Goal: Task Accomplishment & Management: Complete application form

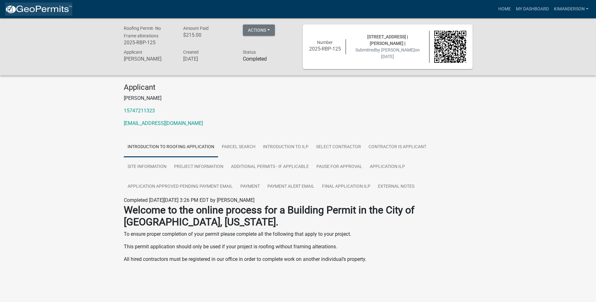
click at [49, 9] on img at bounding box center [38, 9] width 67 height 9
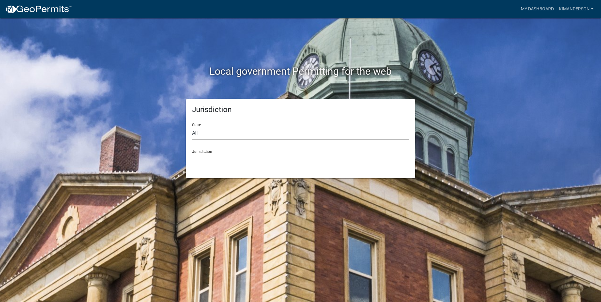
click at [207, 137] on select "All [US_STATE] [US_STATE] [US_STATE] [US_STATE] [US_STATE] [US_STATE] [US_STATE…" at bounding box center [300, 133] width 217 height 13
select select "[US_STATE]"
click at [192, 127] on select "All [US_STATE] [US_STATE] [US_STATE] [US_STATE] [US_STATE] [US_STATE] [US_STATE…" at bounding box center [300, 133] width 217 height 13
click at [208, 163] on select "City of [GEOGRAPHIC_DATA], [US_STATE] City of [GEOGRAPHIC_DATA], [US_STATE] Cit…" at bounding box center [300, 160] width 217 height 13
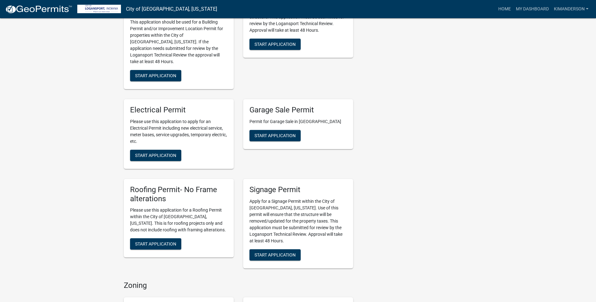
scroll to position [220, 0]
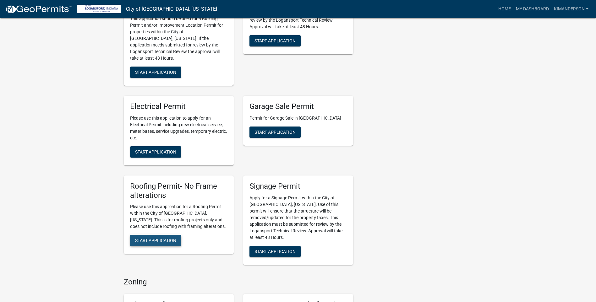
click at [139, 238] on span "Start Application" at bounding box center [155, 240] width 41 height 5
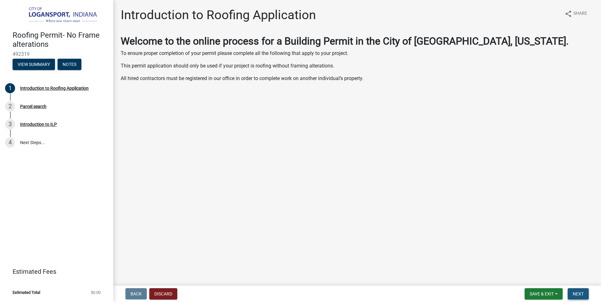
click at [579, 290] on button "Next" at bounding box center [578, 293] width 21 height 11
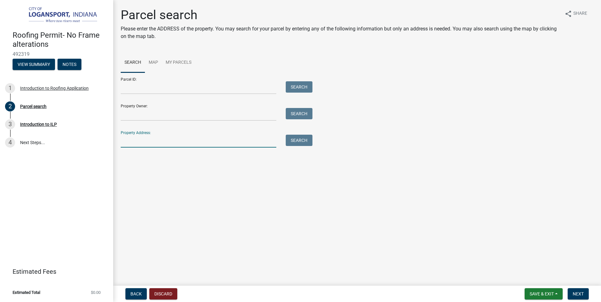
click at [155, 140] on input "Property Address:" at bounding box center [199, 141] width 156 height 13
click at [300, 144] on button "Search" at bounding box center [299, 140] width 27 height 11
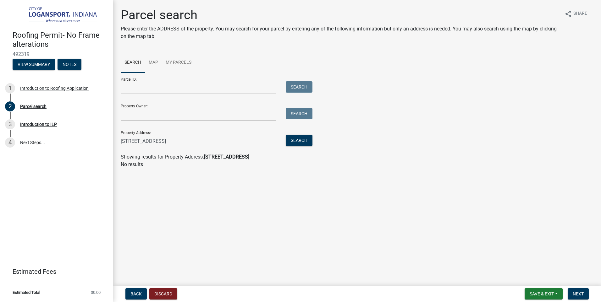
drag, startPoint x: 244, startPoint y: 159, endPoint x: 262, endPoint y: 157, distance: 18.3
click at [262, 157] on div "Showing results for Property Address: [STREET_ADDRESS]" at bounding box center [357, 157] width 473 height 8
drag, startPoint x: 157, startPoint y: 141, endPoint x: 173, endPoint y: 141, distance: 15.7
click at [173, 141] on input "[STREET_ADDRESS]" at bounding box center [199, 141] width 156 height 13
type input "[STREET_ADDRESS]"
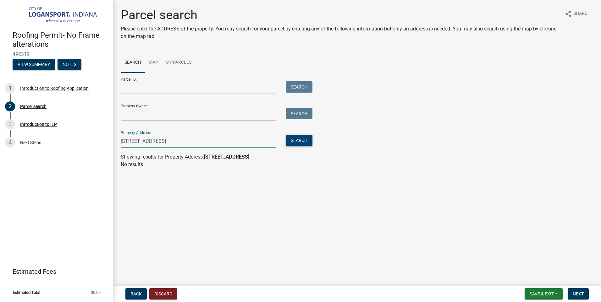
click at [302, 139] on button "Search" at bounding box center [299, 140] width 27 height 11
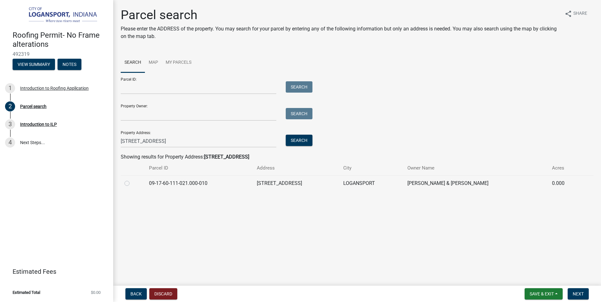
click at [132, 180] on label at bounding box center [132, 180] width 0 height 0
click at [132, 183] on input "radio" at bounding box center [134, 182] width 4 height 4
radio input "true"
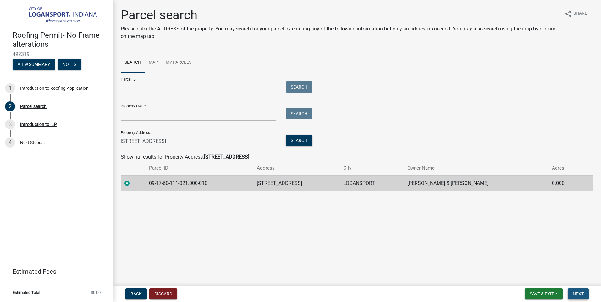
click at [581, 292] on span "Next" at bounding box center [578, 294] width 11 height 5
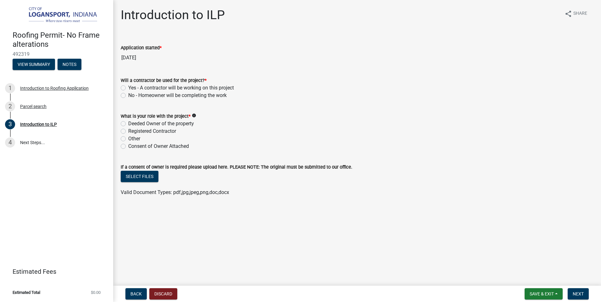
click at [128, 87] on label "Yes - A contractor will be working on this project" at bounding box center [181, 88] width 106 height 8
click at [128, 87] on input "Yes - A contractor will be working on this project" at bounding box center [130, 86] width 4 height 4
radio input "true"
click at [128, 131] on label "Registered Contractor" at bounding box center [152, 132] width 48 height 8
click at [128, 131] on input "Registered Contractor" at bounding box center [130, 130] width 4 height 4
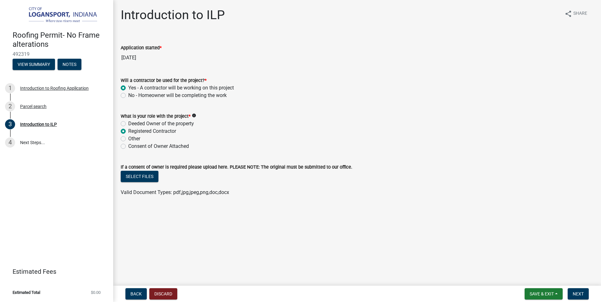
radio input "true"
click at [584, 293] on button "Next" at bounding box center [578, 293] width 21 height 11
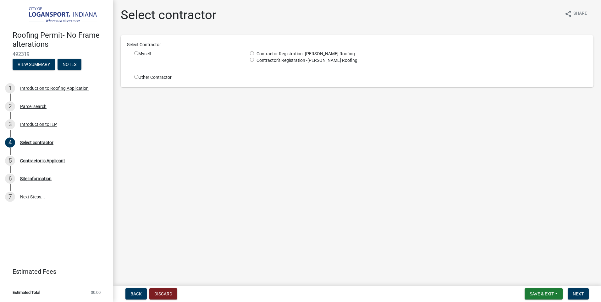
click at [252, 55] on input "radio" at bounding box center [252, 53] width 4 height 4
radio input "true"
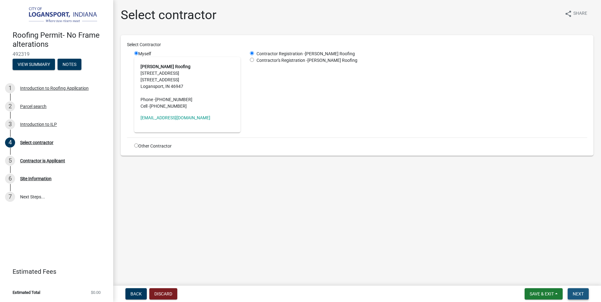
click at [584, 296] on span "Next" at bounding box center [578, 294] width 11 height 5
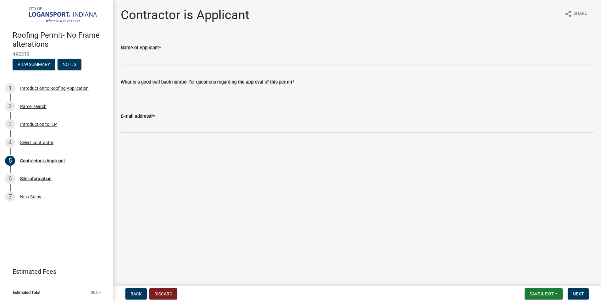
click at [139, 59] on input "Name of Applicant *" at bounding box center [357, 58] width 473 height 13
type input "[PERSON_NAME] ([PERSON_NAME]) [PERSON_NAME]"
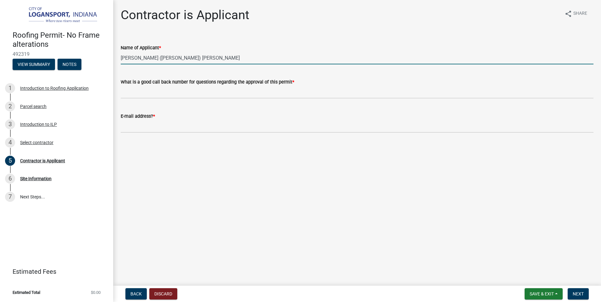
type input "5747211323"
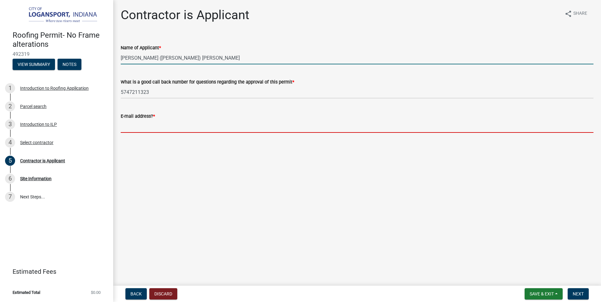
type input "[EMAIL_ADDRESS][DOMAIN_NAME]"
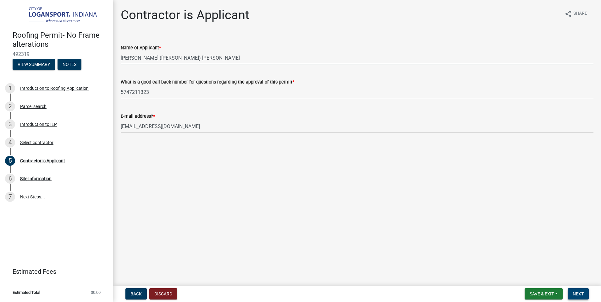
click at [579, 290] on button "Next" at bounding box center [578, 293] width 21 height 11
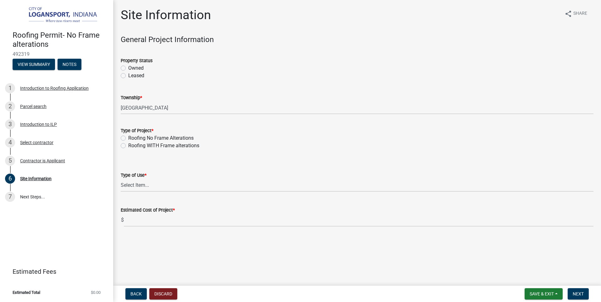
click at [128, 67] on label "Owned" at bounding box center [135, 68] width 15 height 8
click at [128, 67] on input "Owned" at bounding box center [130, 66] width 4 height 4
radio input "true"
click at [128, 139] on label "Roofing No Frame Alterations" at bounding box center [160, 139] width 65 height 8
click at [128, 139] on input "Roofing No Frame Alterations" at bounding box center [130, 137] width 4 height 4
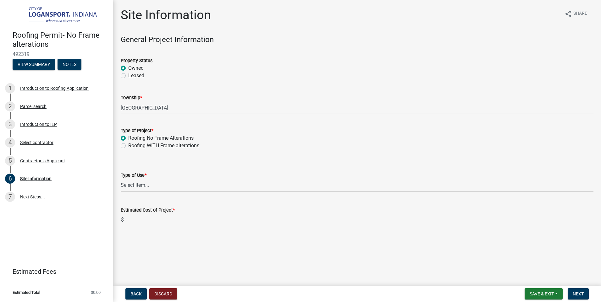
radio input "true"
click at [138, 187] on select "Select Item... Residential Commercial/Industrial Agricultural Public/Semi Public" at bounding box center [357, 185] width 473 height 13
click at [121, 179] on select "Select Item... Residential Commercial/Industrial Agricultural Public/Semi Public" at bounding box center [357, 185] width 473 height 13
select select "62802869-e470-474a-8a4c-8dbe1ccdd5ac"
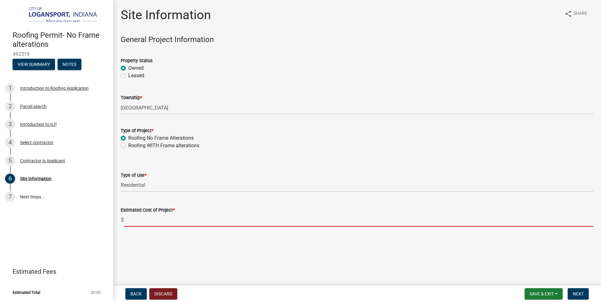
click at [140, 221] on input "text" at bounding box center [359, 220] width 470 height 13
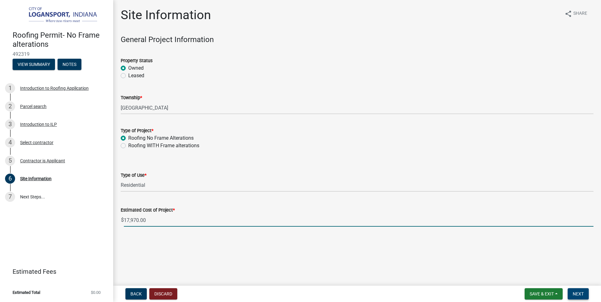
type input "17970"
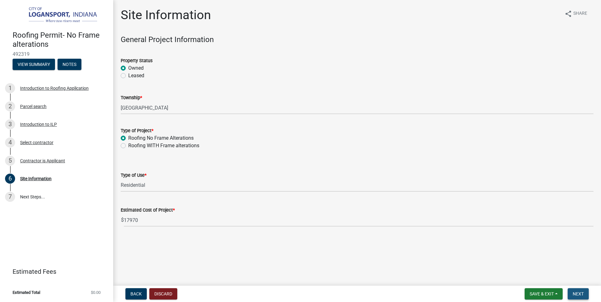
click at [578, 293] on span "Next" at bounding box center [578, 294] width 11 height 5
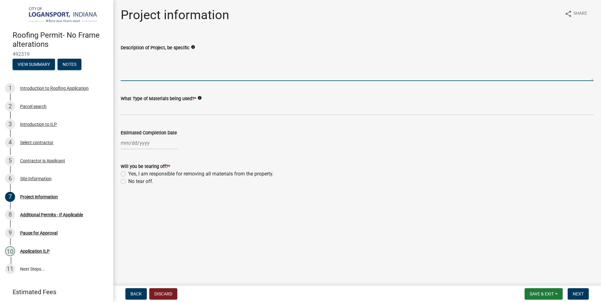
click at [178, 79] on textarea "Description of Project, be specific" at bounding box center [357, 67] width 473 height 30
type textarea "tear off & reroof"
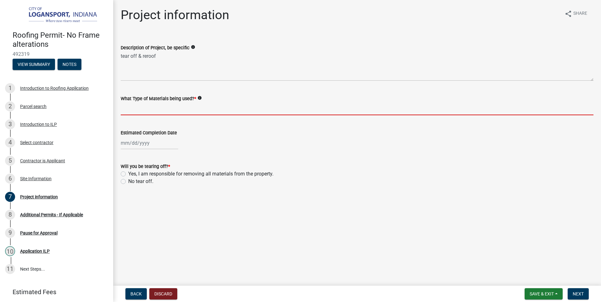
click at [182, 106] on input "What Type of Materials being used? *" at bounding box center [357, 108] width 473 height 13
type input "Dimensional Shingles"
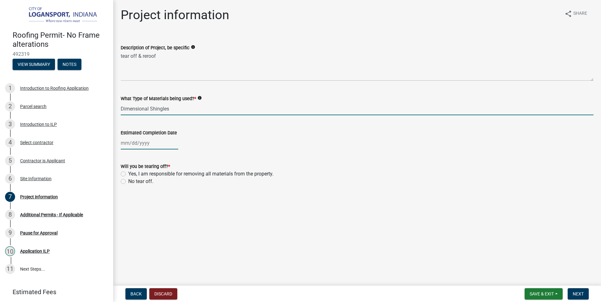
type input "[DATE]"
select select "10"
select select "2025"
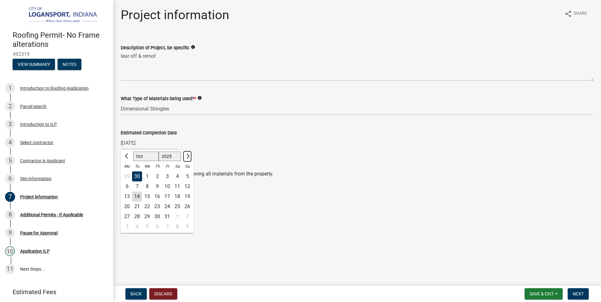
click at [187, 158] on span "Next month" at bounding box center [187, 156] width 5 height 5
select select "11"
click at [179, 195] on div "15" at bounding box center [177, 197] width 10 height 10
type input "[DATE]"
click at [128, 174] on label "Yes, I am responsible for removing all materials from the property." at bounding box center [200, 174] width 145 height 8
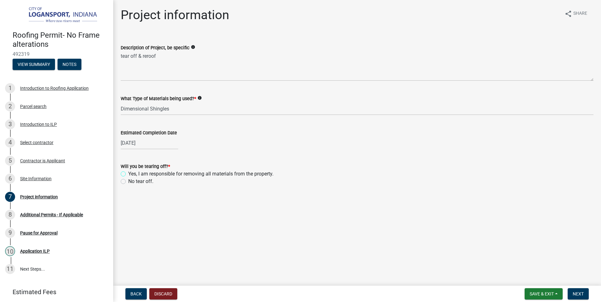
click at [128, 174] on input "Yes, I am responsible for removing all materials from the property." at bounding box center [130, 172] width 4 height 4
radio input "true"
click at [580, 294] on span "Next" at bounding box center [578, 294] width 11 height 5
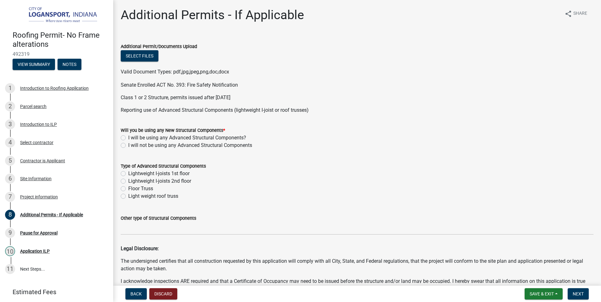
click at [128, 147] on label "I will not be using any Advanced Structural Components" at bounding box center [190, 146] width 124 height 8
click at [128, 146] on input "I will not be using any Advanced Structural Components" at bounding box center [130, 144] width 4 height 4
radio input "true"
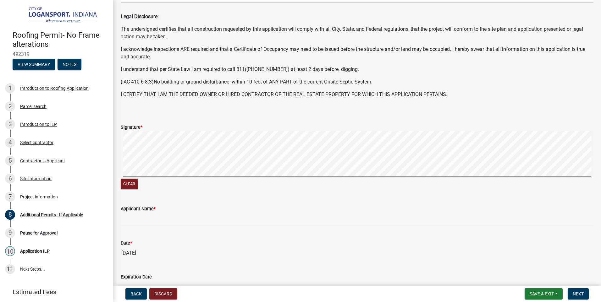
scroll to position [251, 0]
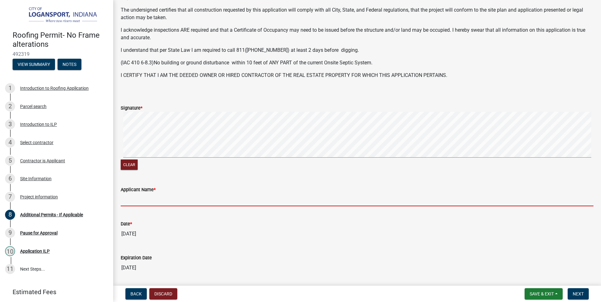
click at [164, 200] on input "Applicant Name *" at bounding box center [357, 200] width 473 height 13
type input "[PERSON_NAME]"
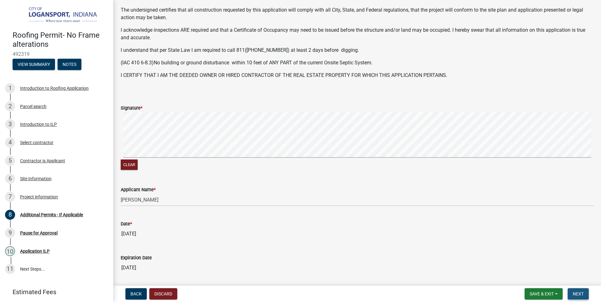
click at [576, 297] on span "Next" at bounding box center [578, 294] width 11 height 5
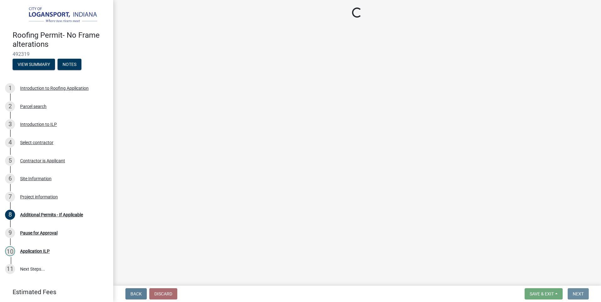
scroll to position [0, 0]
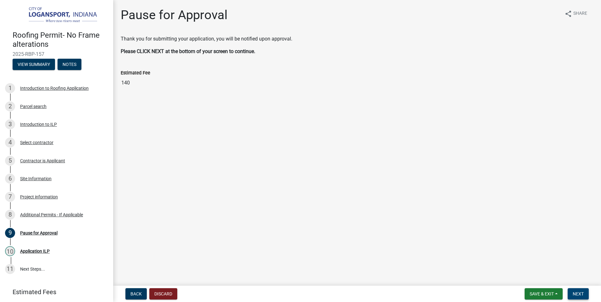
click at [580, 290] on button "Next" at bounding box center [578, 293] width 21 height 11
